Goal: Task Accomplishment & Management: Manage account settings

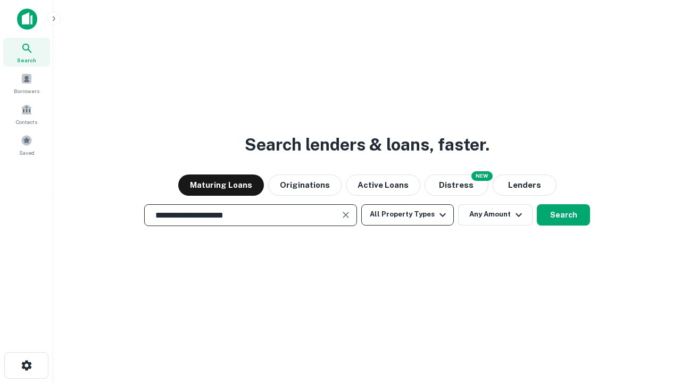
type input "**********"
click at [407, 214] on button "All Property Types" at bounding box center [407, 214] width 93 height 21
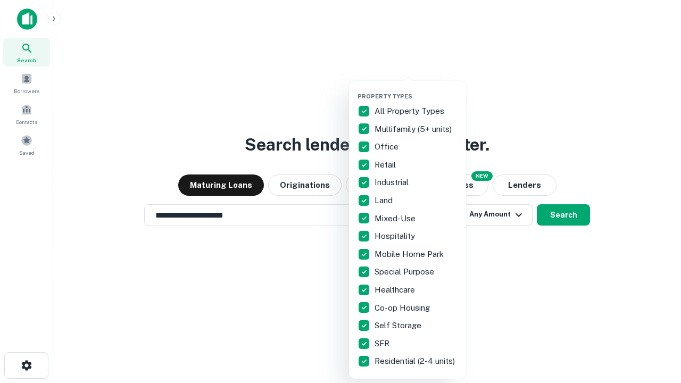
click at [416, 89] on button "button" at bounding box center [415, 89] width 117 height 1
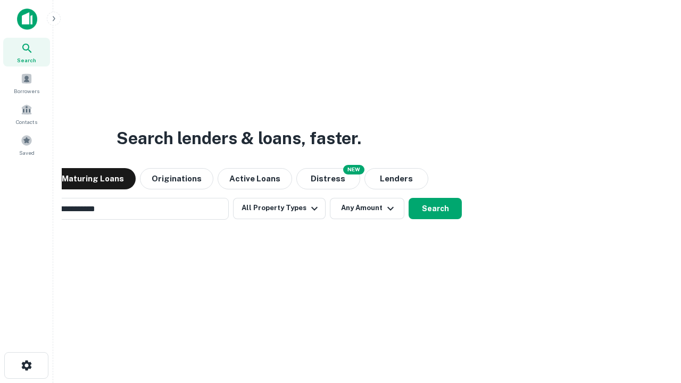
scroll to position [16, 0]
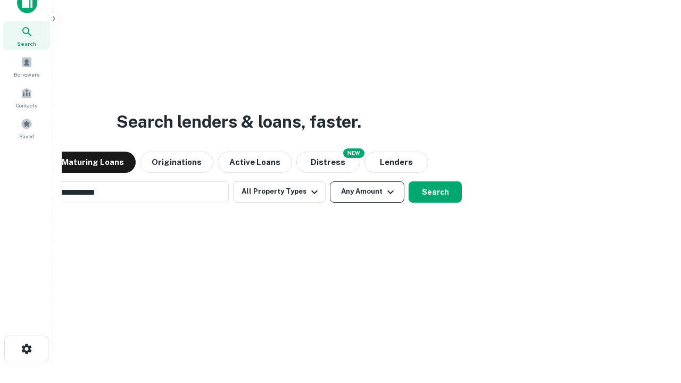
click at [330, 181] on button "Any Amount" at bounding box center [367, 191] width 74 height 21
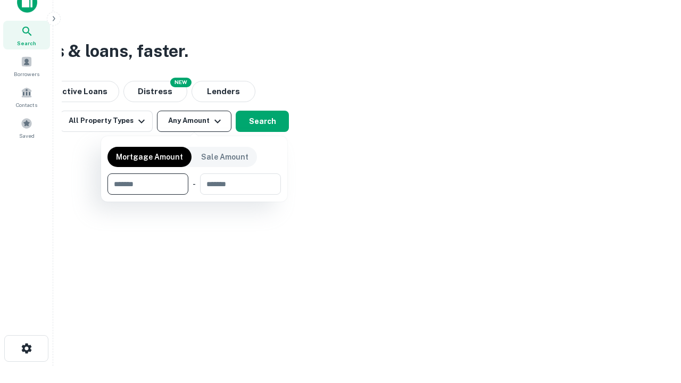
type input "*******"
click at [194, 195] on button "button" at bounding box center [193, 195] width 173 height 1
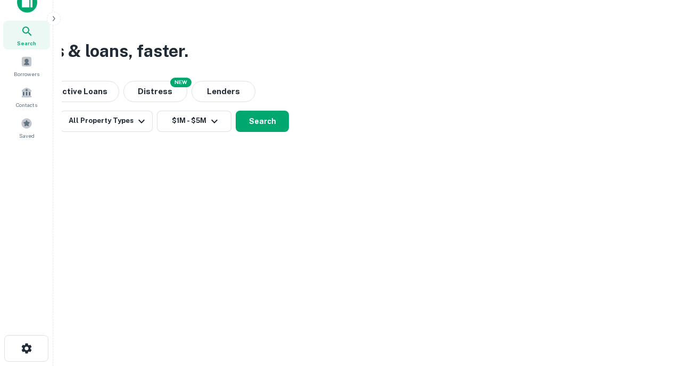
scroll to position [16, 0]
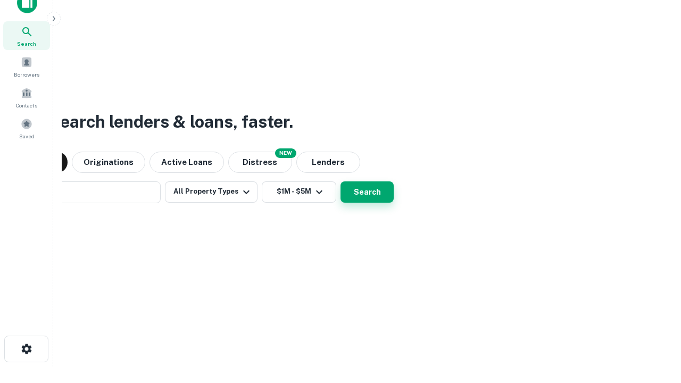
click at [340, 181] on button "Search" at bounding box center [366, 191] width 53 height 21
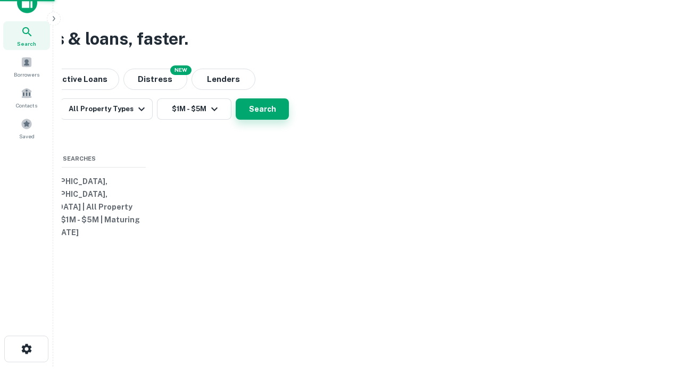
scroll to position [17, 0]
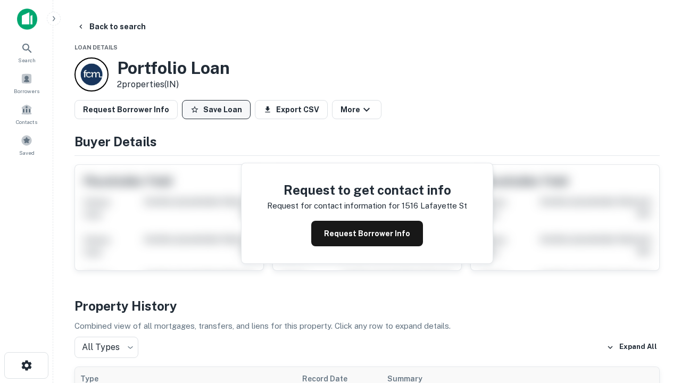
click at [216, 110] on button "Save Loan" at bounding box center [216, 109] width 69 height 19
click at [219, 110] on button "Loan Saved" at bounding box center [218, 109] width 73 height 19
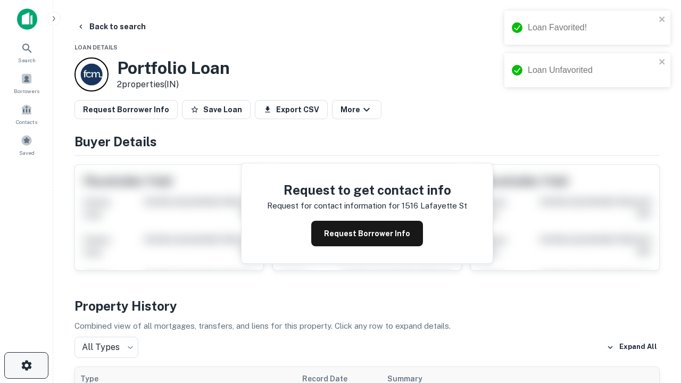
click at [26, 365] on icon "button" at bounding box center [26, 365] width 13 height 13
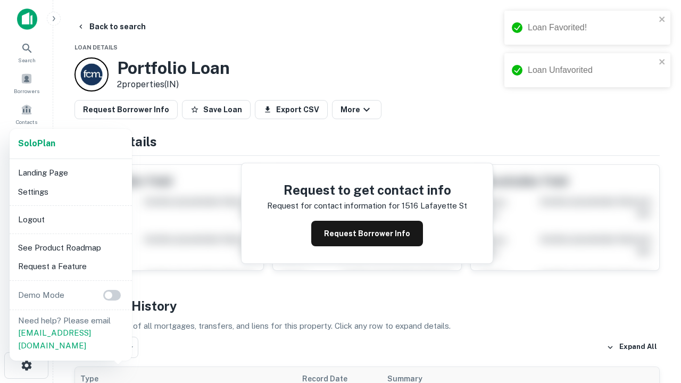
click at [70, 219] on li "Logout" at bounding box center [71, 219] width 114 height 19
